Goal: Check status: Check status

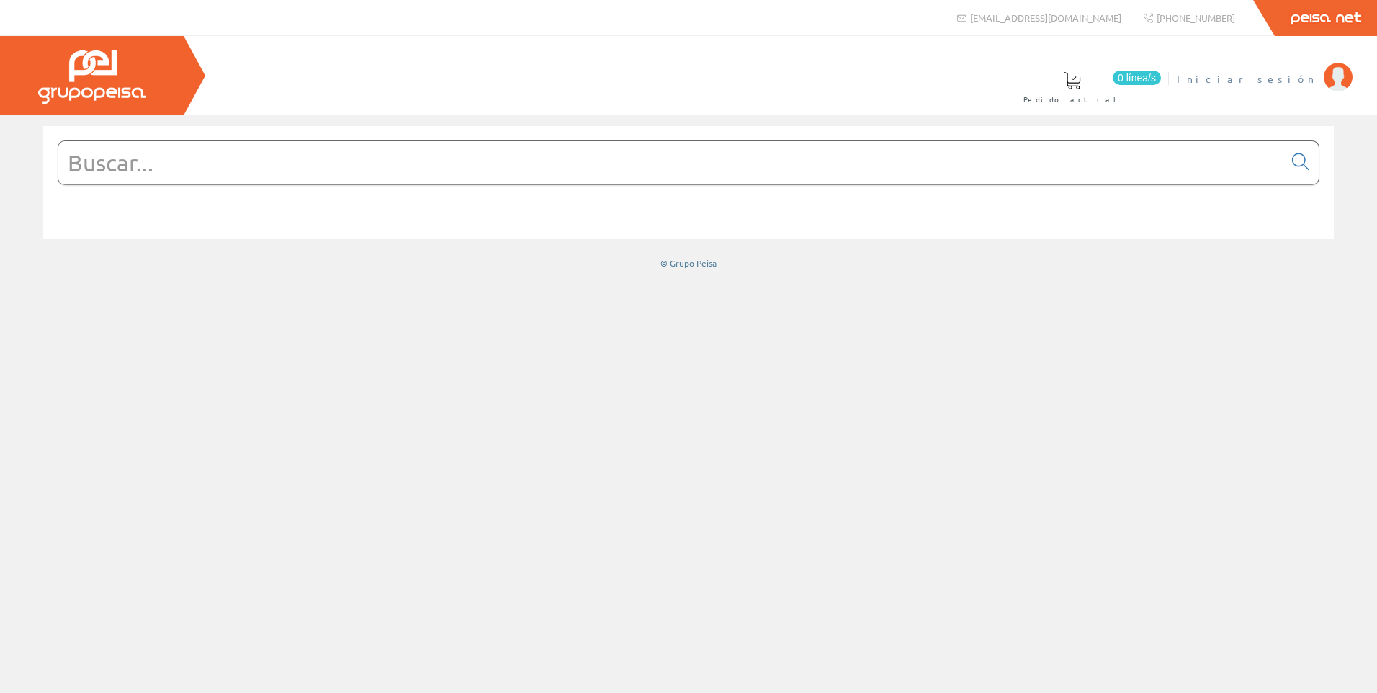
click at [1291, 76] on span "Iniciar sesión" at bounding box center [1247, 78] width 140 height 14
click at [1278, 84] on span "[PERSON_NAME]" at bounding box center [1251, 78] width 132 height 14
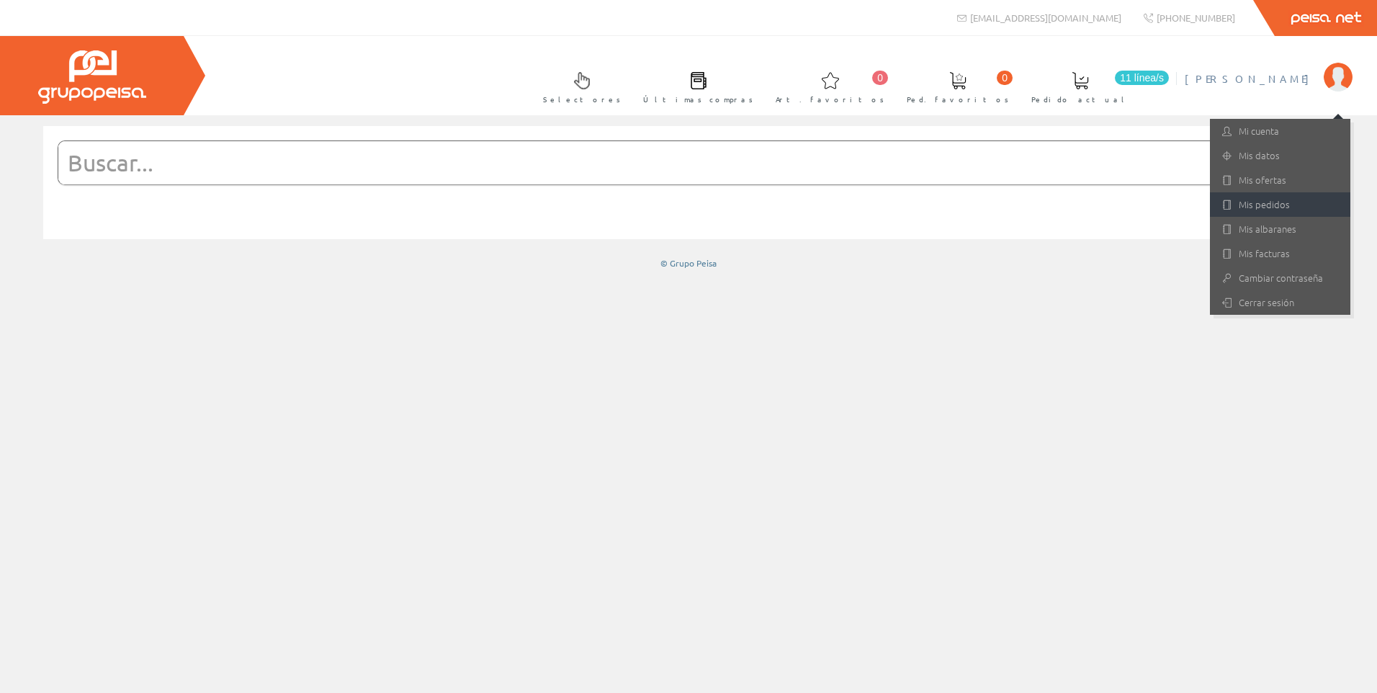
click at [1292, 210] on link "Mis pedidos" at bounding box center [1280, 204] width 140 height 24
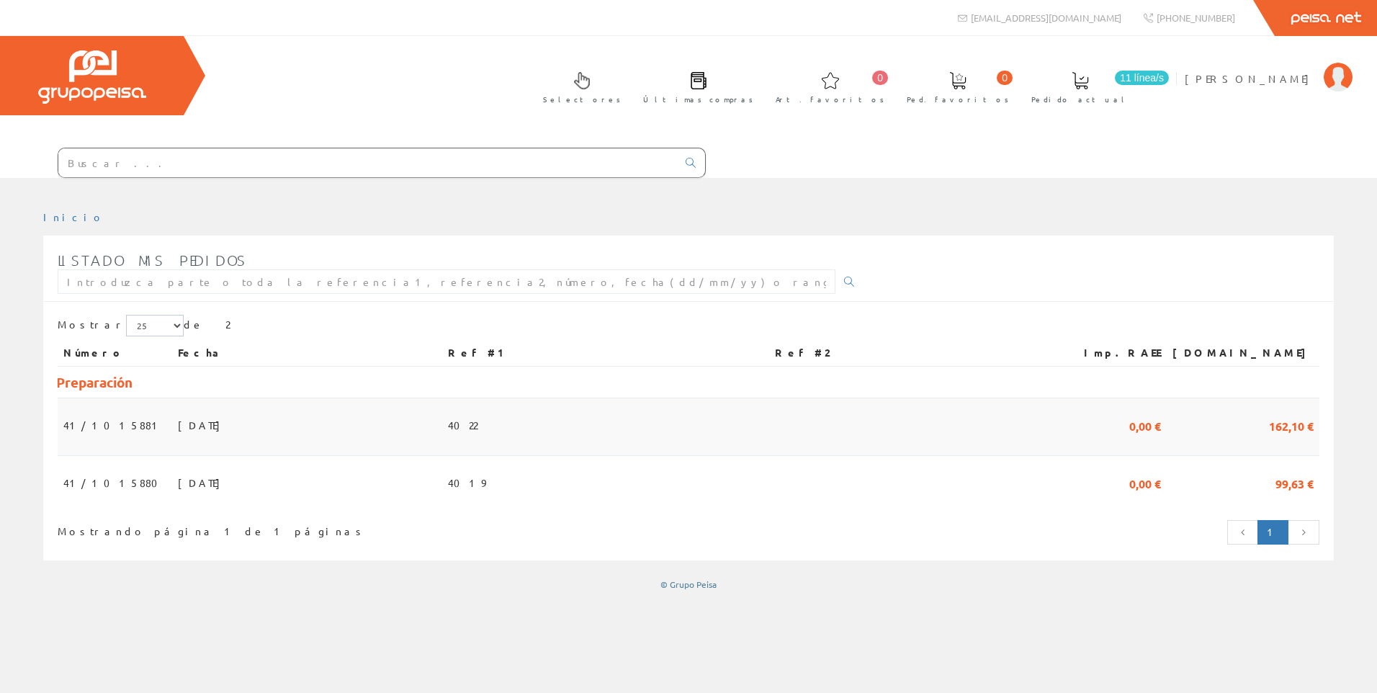
click at [202, 425] on td "[DATE]" at bounding box center [307, 427] width 270 height 58
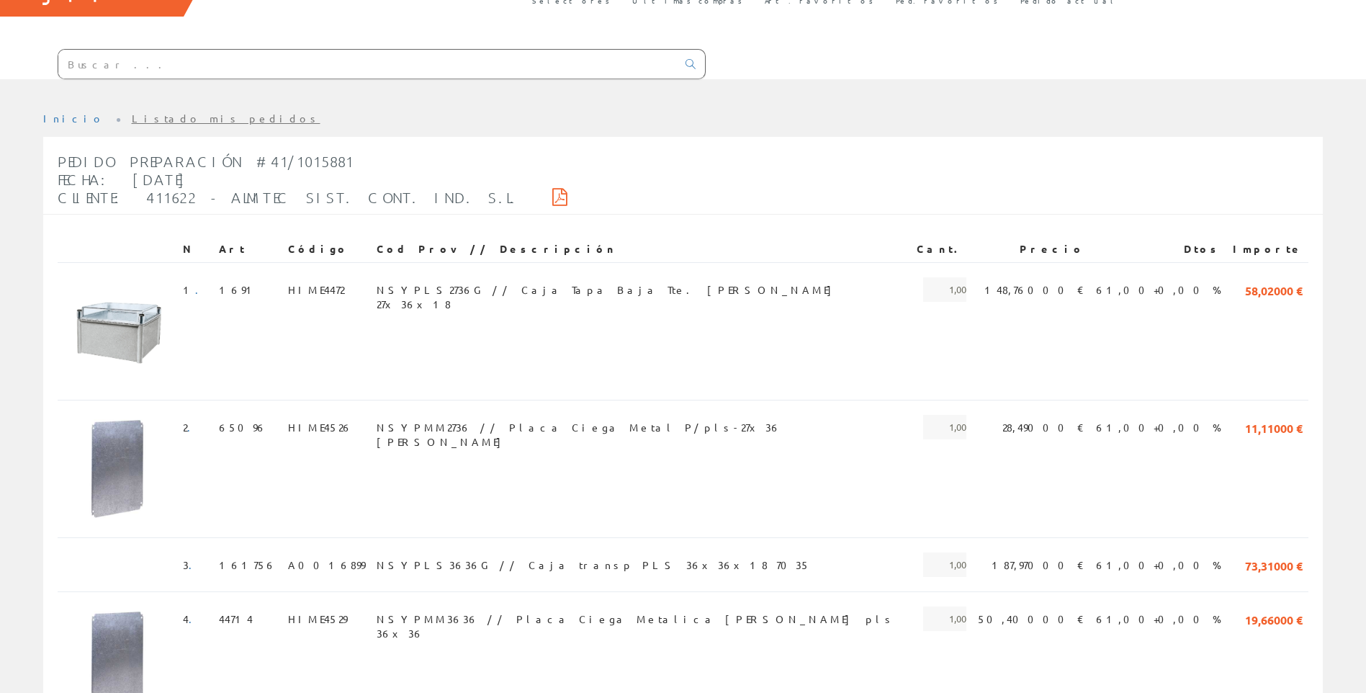
scroll to position [49, 0]
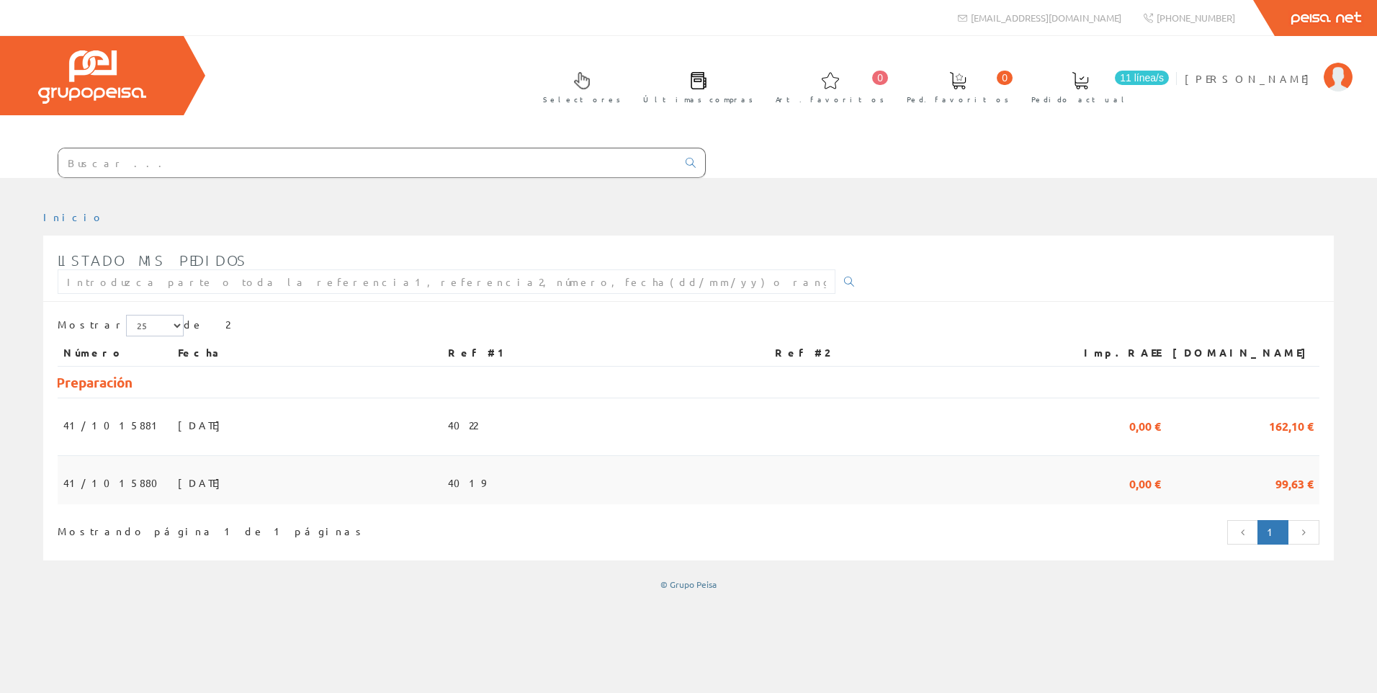
click at [179, 476] on span "01/09/2025" at bounding box center [203, 482] width 50 height 24
